Goal: Task Accomplishment & Management: Manage account settings

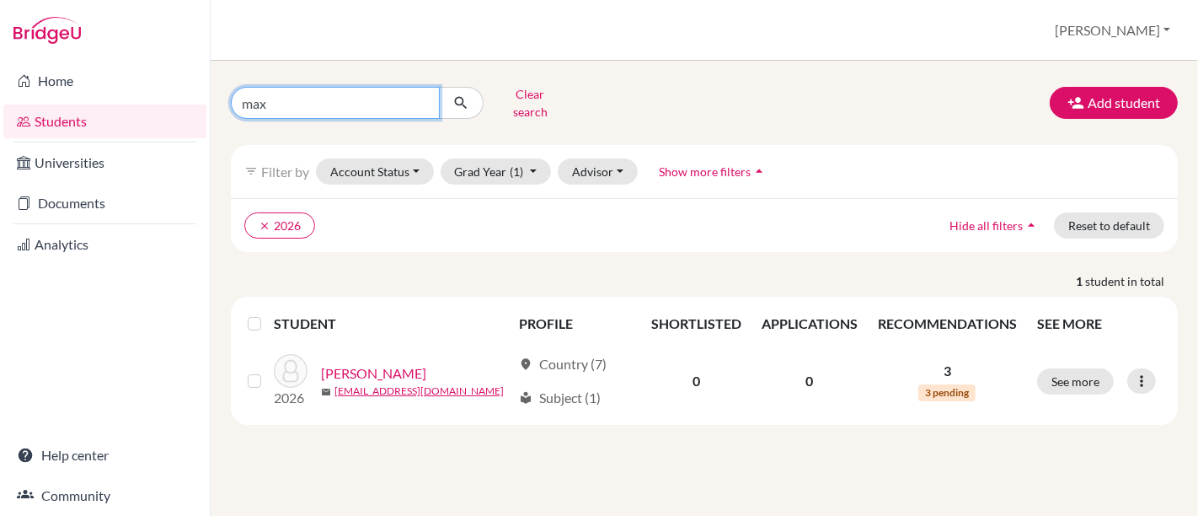
click at [421, 94] on input "max" at bounding box center [335, 103] width 209 height 32
type input "[PERSON_NAME]"
click at [458, 99] on icon "submit" at bounding box center [460, 102] width 17 height 17
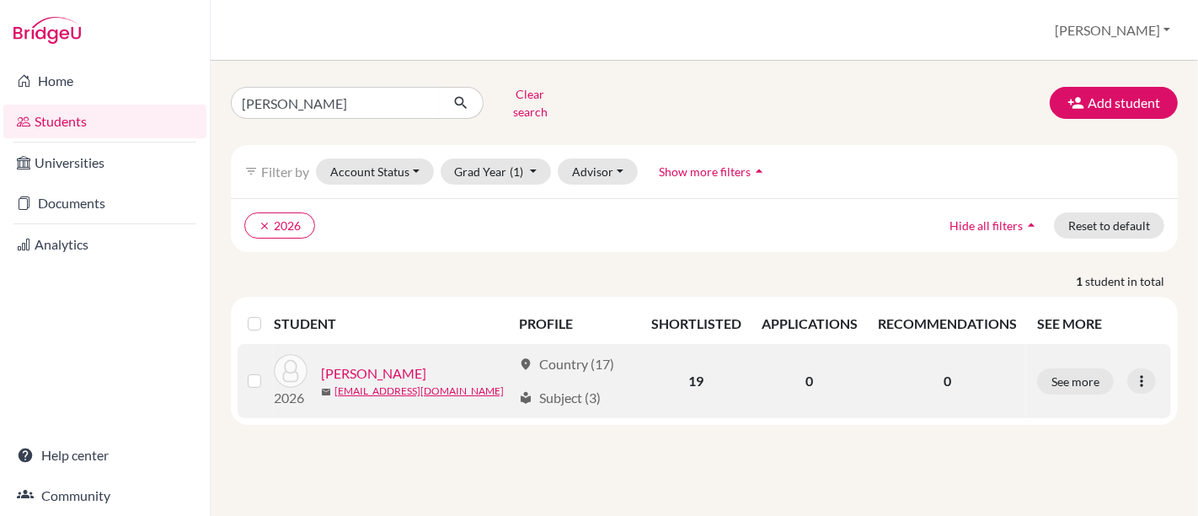
click at [373, 363] on link "[PERSON_NAME]" at bounding box center [373, 373] width 105 height 20
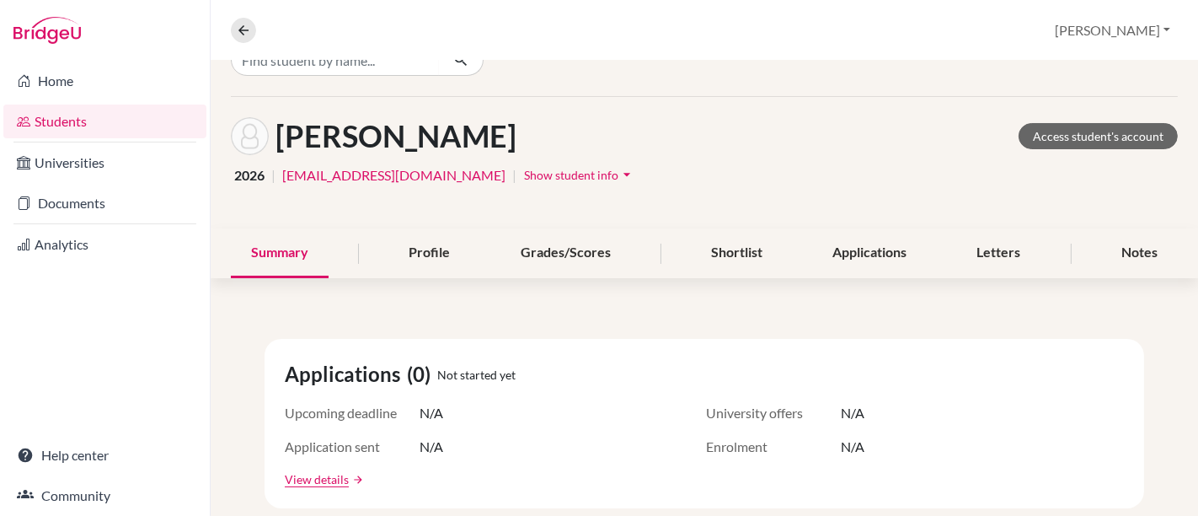
scroll to position [63, 0]
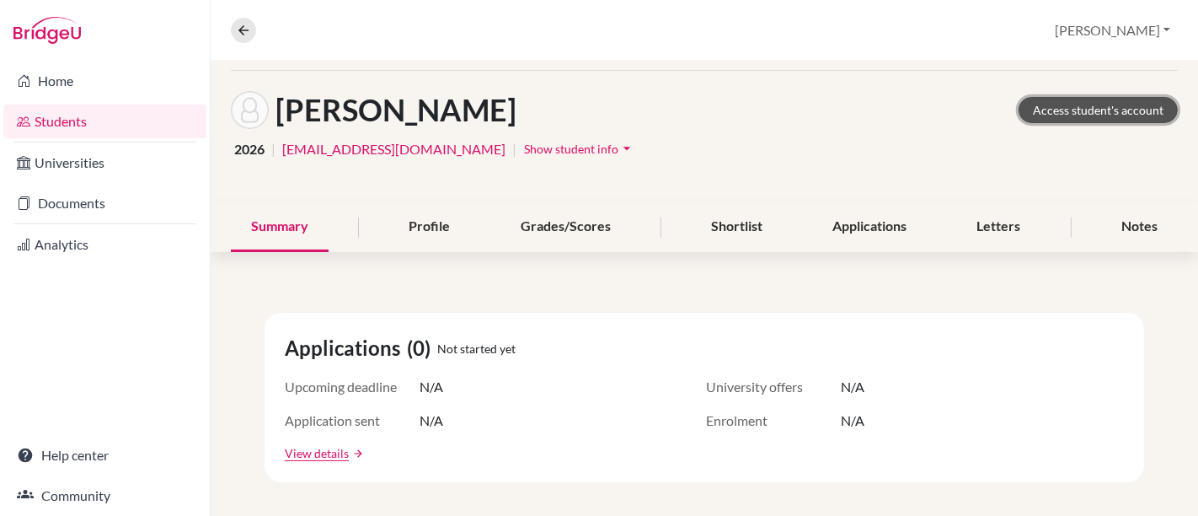
click at [1067, 107] on link "Access student's account" at bounding box center [1098, 110] width 159 height 26
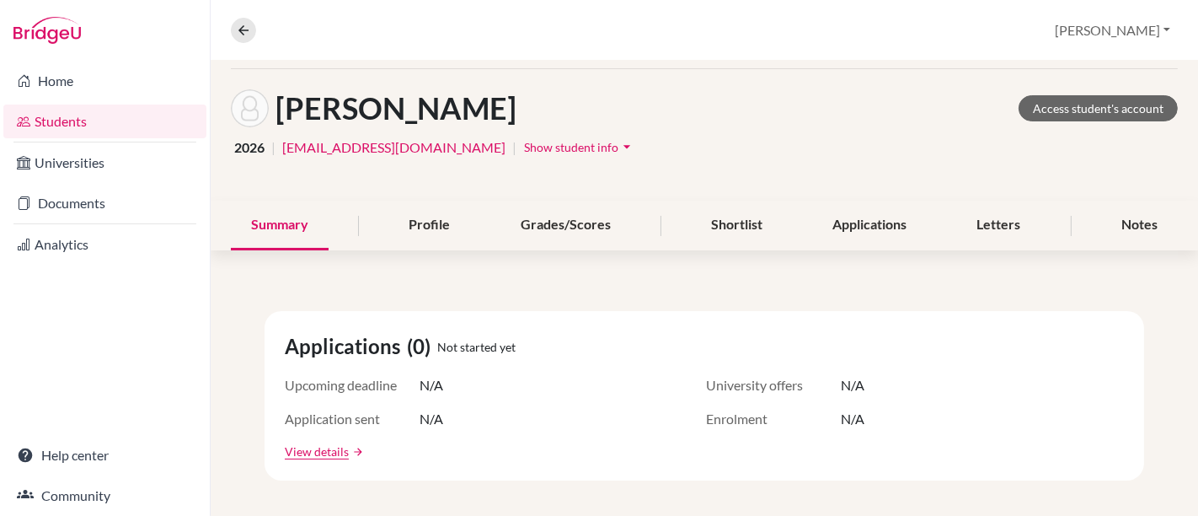
scroll to position [63, 0]
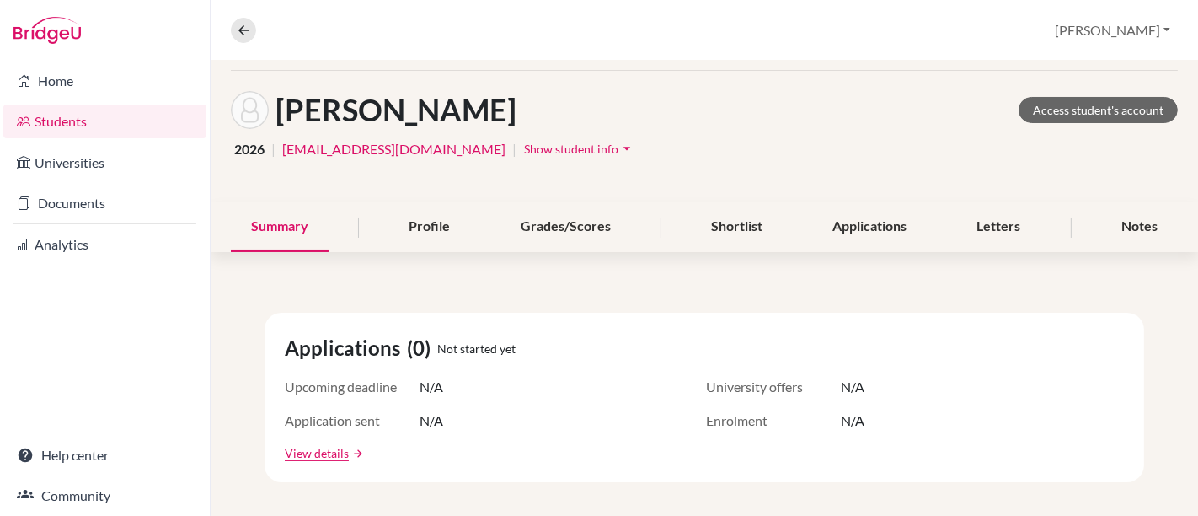
click at [618, 143] on icon "arrow_drop_down" at bounding box center [626, 148] width 17 height 17
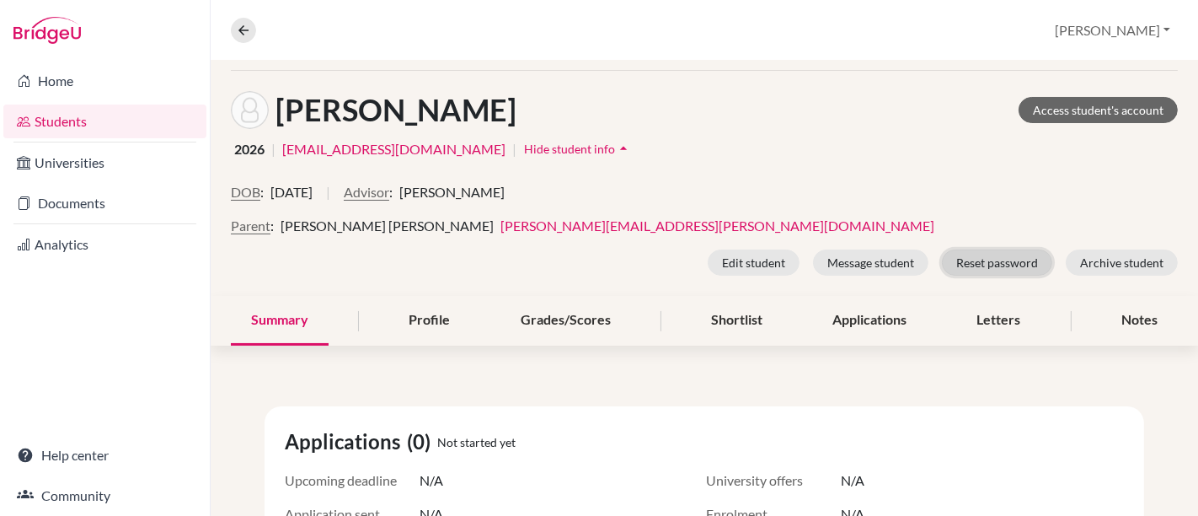
click at [996, 253] on button "Reset password" at bounding box center [997, 262] width 110 height 26
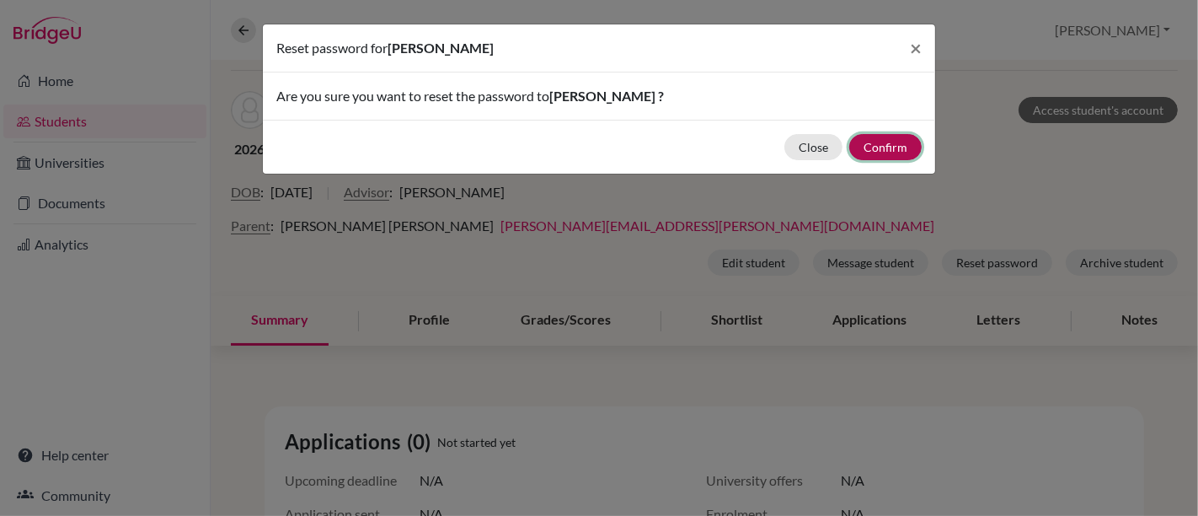
click at [870, 146] on button "Confirm" at bounding box center [885, 147] width 72 height 26
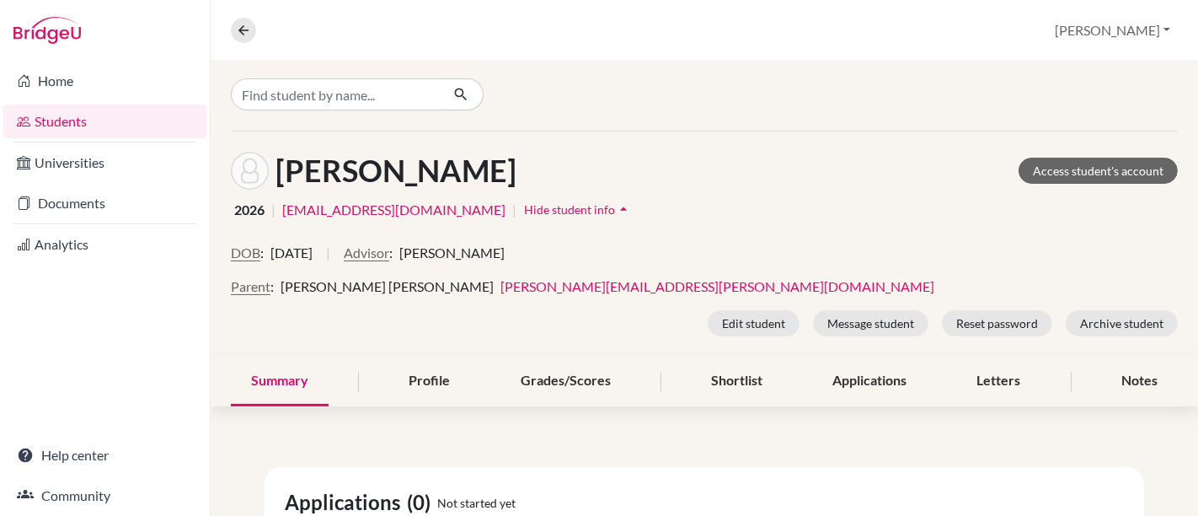
scroll to position [66, 0]
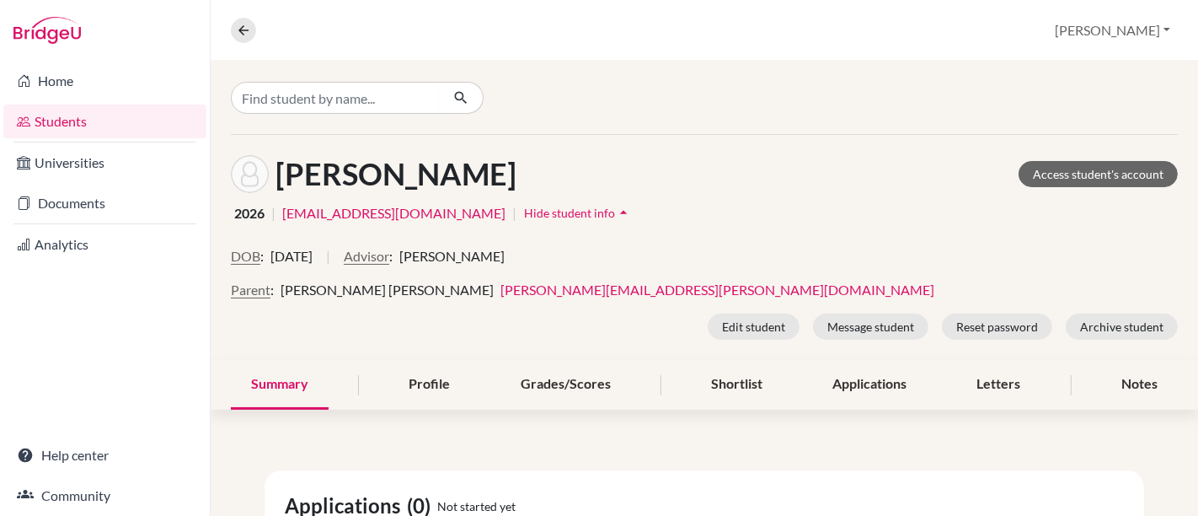
click at [871, 142] on div "[PERSON_NAME] Access student's account 2026 | [EMAIL_ADDRESS][DOMAIN_NAME] | Hi…" at bounding box center [704, 247] width 987 height 225
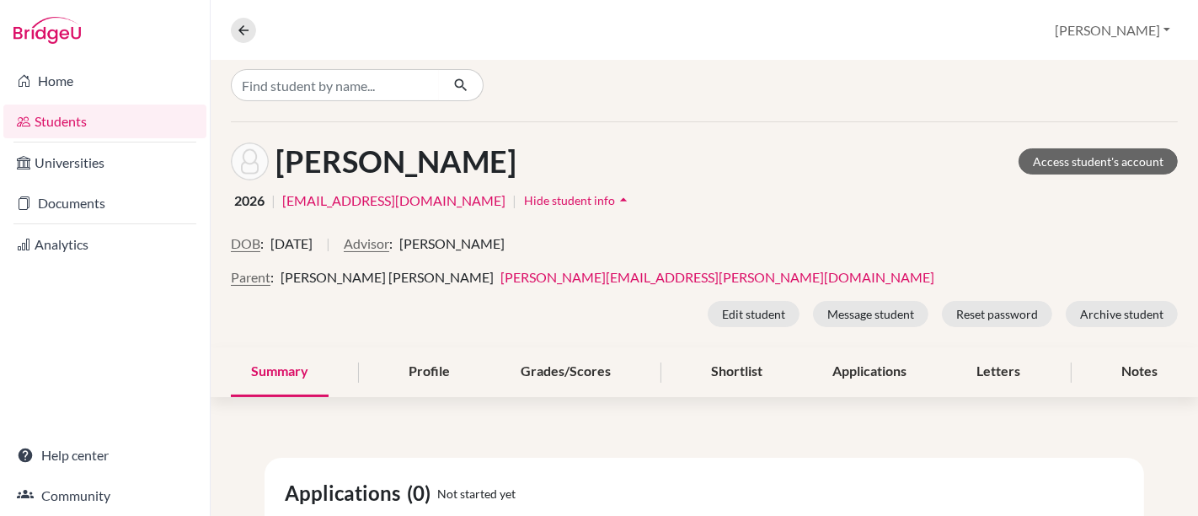
click at [944, 270] on div "Parent : [PERSON_NAME] Andries [EMAIL_ADDRESS][PERSON_NAME][DOMAIN_NAME]" at bounding box center [704, 277] width 947 height 20
click at [1001, 316] on button "Reset password" at bounding box center [997, 314] width 110 height 26
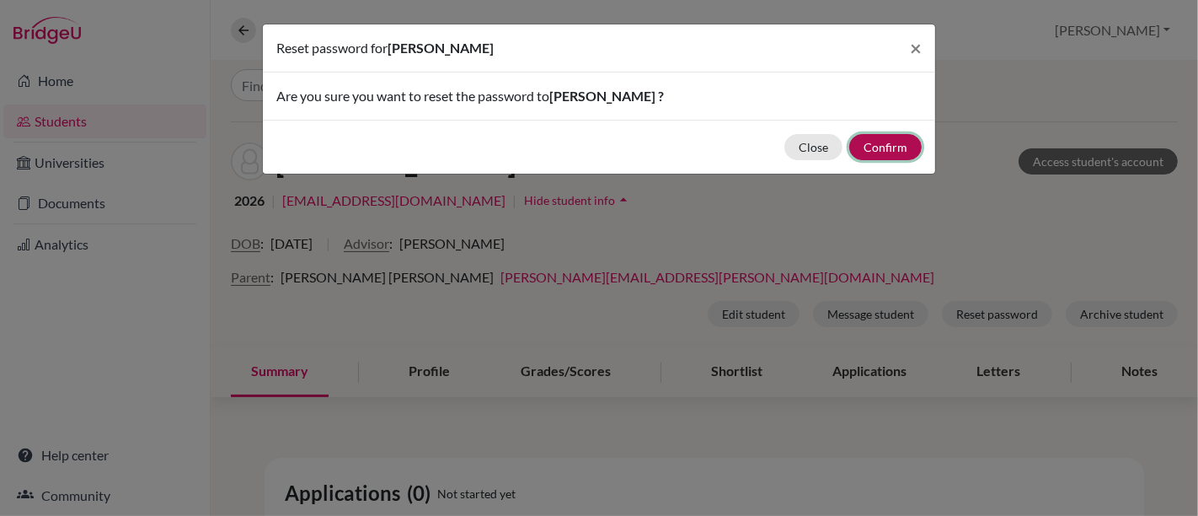
click at [893, 143] on button "Confirm" at bounding box center [885, 147] width 72 height 26
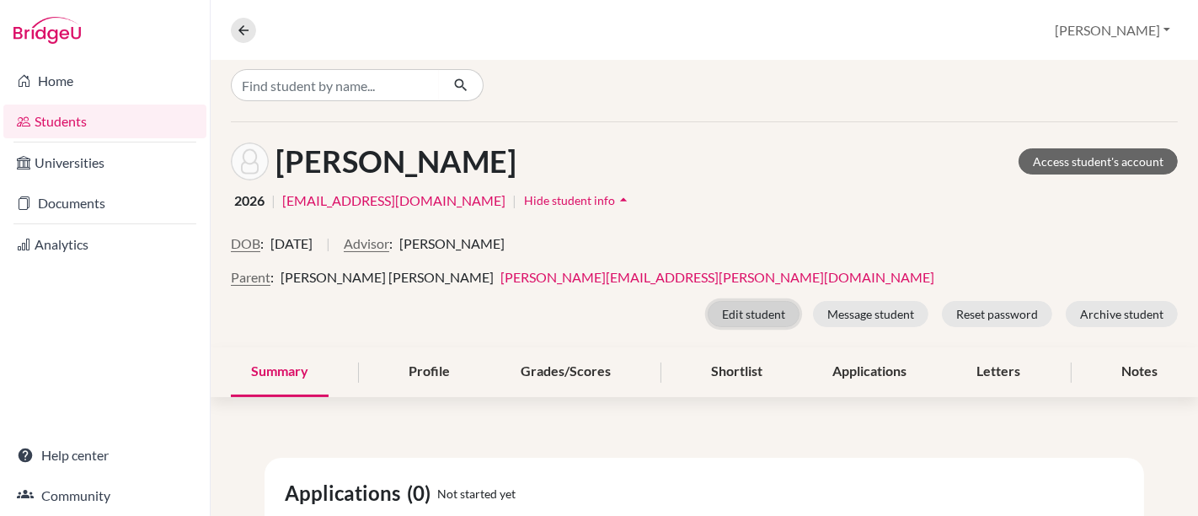
click at [758, 312] on button "Edit student" at bounding box center [754, 314] width 92 height 26
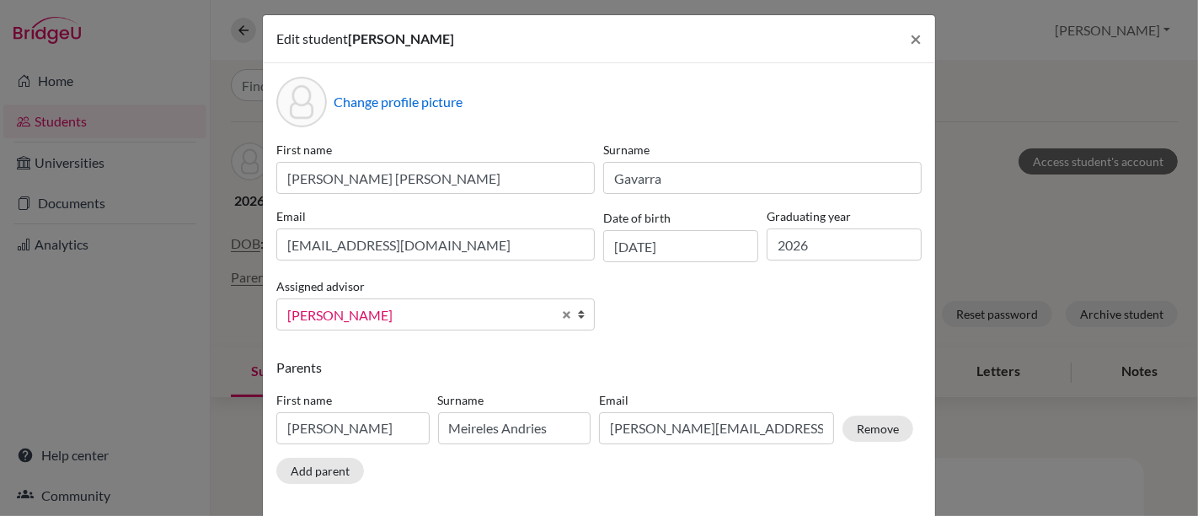
scroll to position [0, 0]
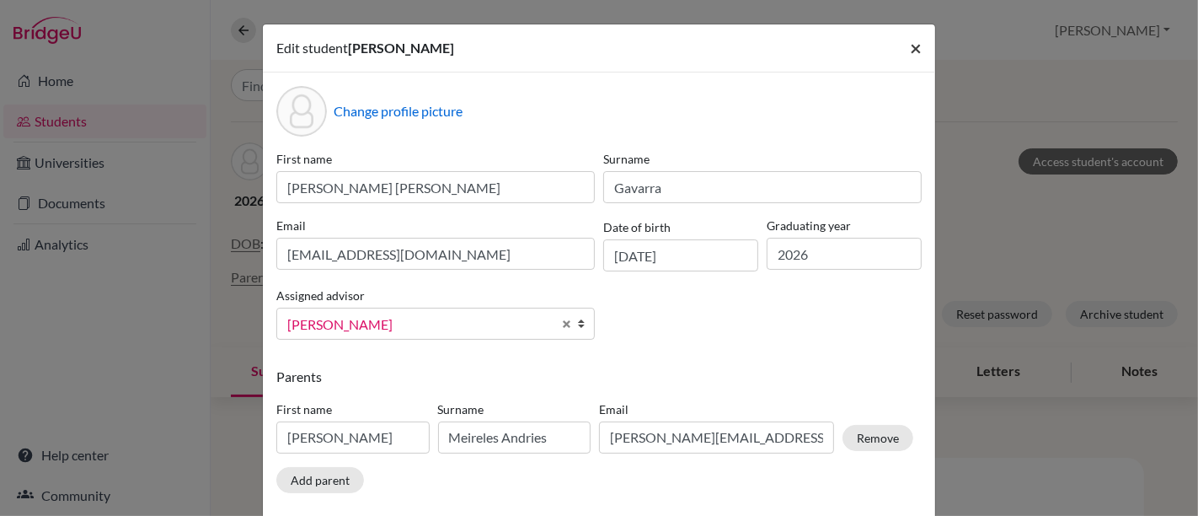
click at [910, 44] on span "×" at bounding box center [916, 47] width 12 height 24
